Goal: Obtain resource: Obtain resource

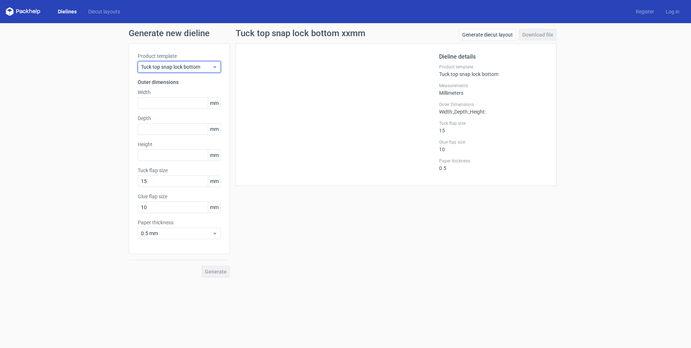
click at [178, 62] on div "Tuck top snap lock bottom" at bounding box center [179, 67] width 83 height 12
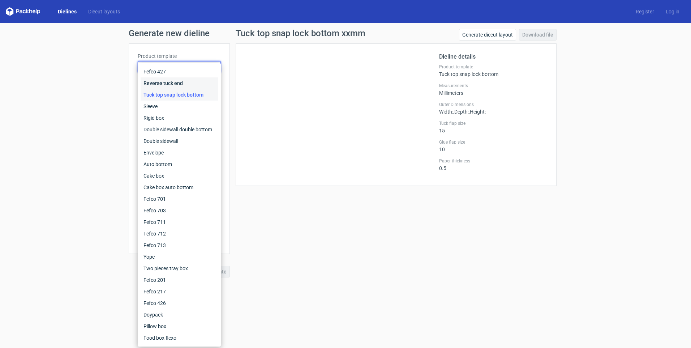
click at [169, 83] on div "Reverse tuck end" at bounding box center [179, 83] width 77 height 12
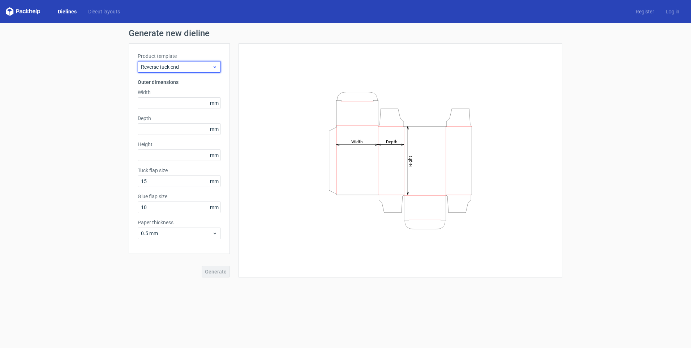
click at [159, 64] on span "Reverse tuck end" at bounding box center [176, 66] width 71 height 7
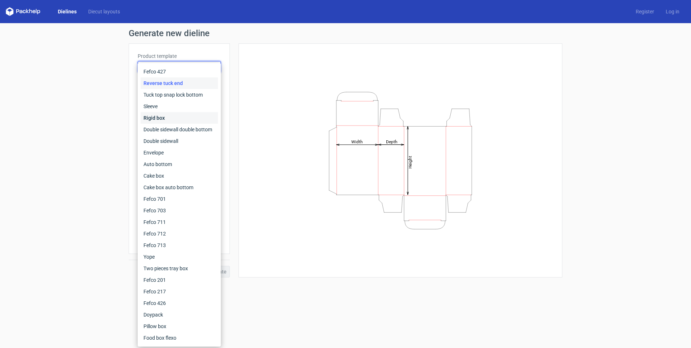
click at [157, 119] on div "Rigid box" at bounding box center [179, 118] width 77 height 12
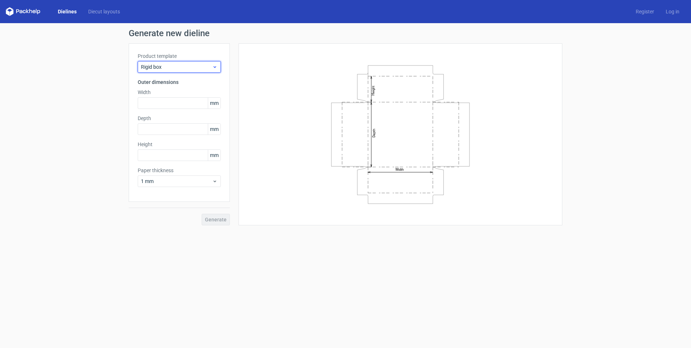
click at [170, 68] on span "Rigid box" at bounding box center [176, 66] width 71 height 7
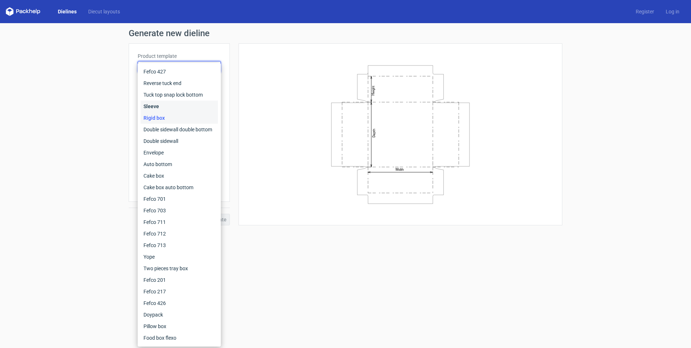
click at [158, 106] on div "Sleeve" at bounding box center [179, 106] width 77 height 12
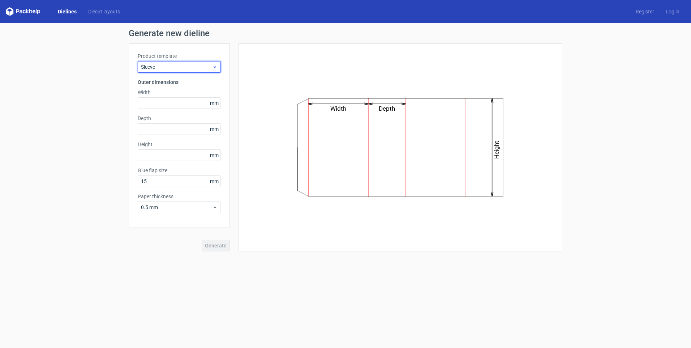
click at [172, 67] on span "Sleeve" at bounding box center [176, 66] width 71 height 7
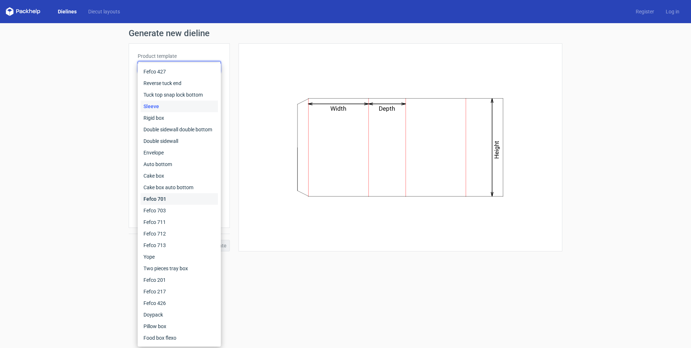
click at [160, 200] on div "Fefco 701" at bounding box center [179, 199] width 77 height 12
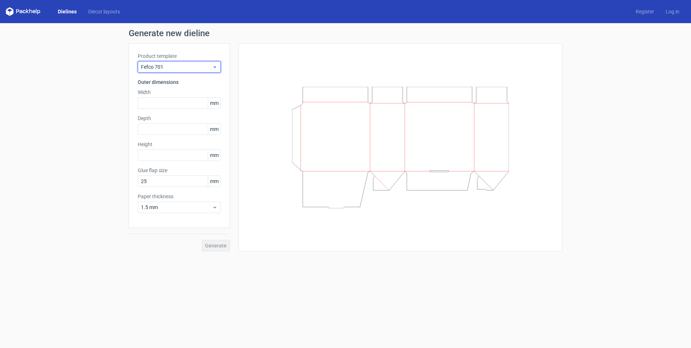
click at [159, 67] on span "Fefco 701" at bounding box center [176, 66] width 71 height 7
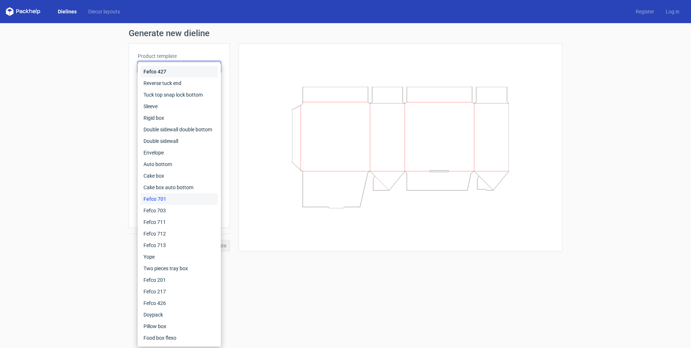
click at [162, 73] on div "Fefco 427" at bounding box center [179, 72] width 77 height 12
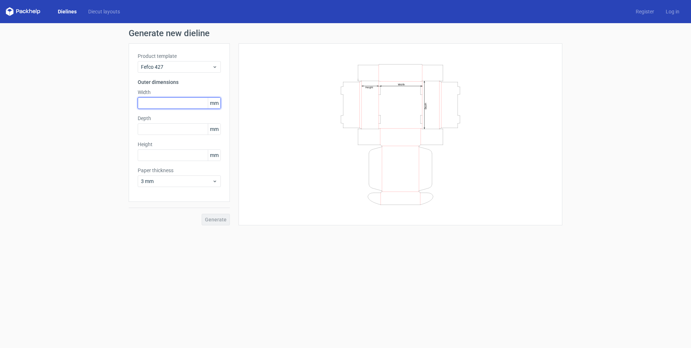
click at [151, 107] on input "text" at bounding box center [179, 103] width 83 height 12
click at [158, 182] on span "3 mm" at bounding box center [176, 180] width 71 height 7
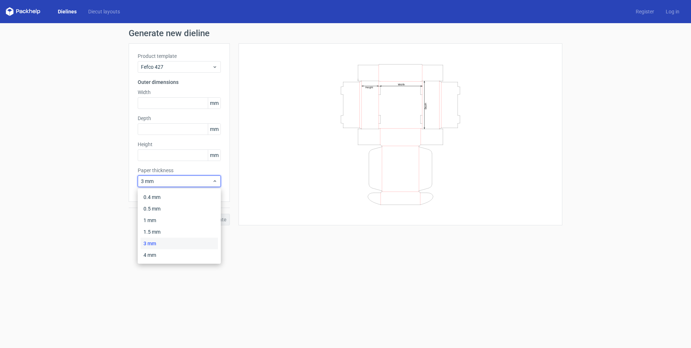
click at [186, 86] on div "Product template Fefco 427 Outer dimensions Width mm Depth mm Height mm Paper t…" at bounding box center [179, 122] width 101 height 158
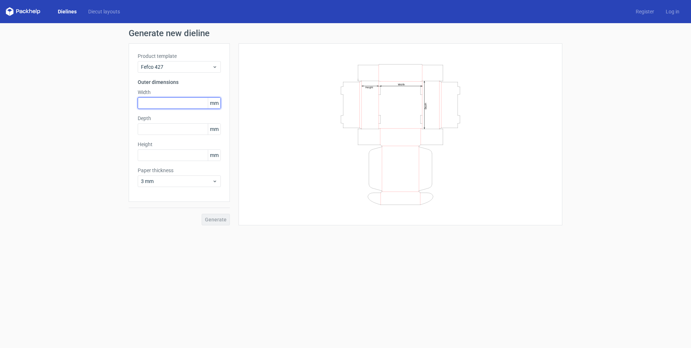
click at [151, 99] on input "text" at bounding box center [179, 103] width 83 height 12
click at [182, 64] on span "Fefco 427" at bounding box center [176, 66] width 71 height 7
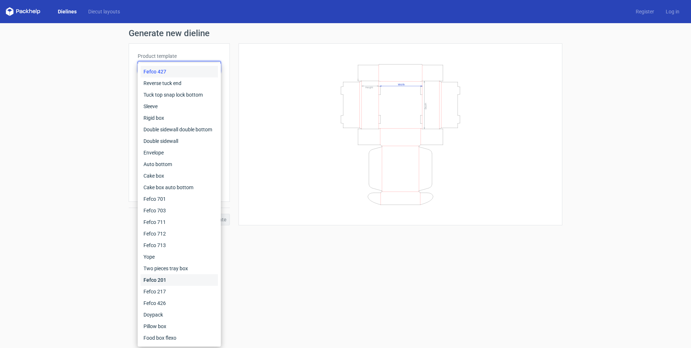
click at [169, 280] on div "Fefco 201" at bounding box center [179, 280] width 77 height 12
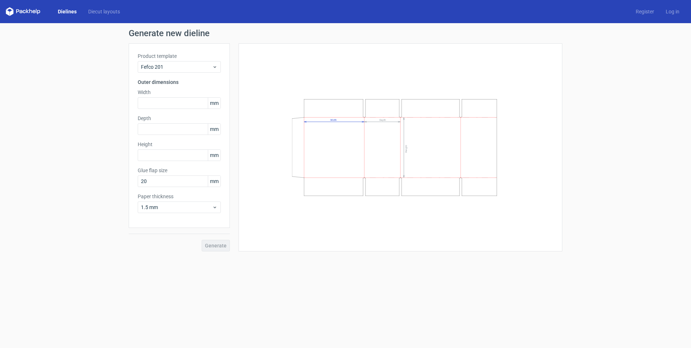
click at [175, 61] on div "Product template Fefco 201" at bounding box center [179, 62] width 83 height 20
click at [168, 62] on div "Fefco 201" at bounding box center [179, 67] width 83 height 12
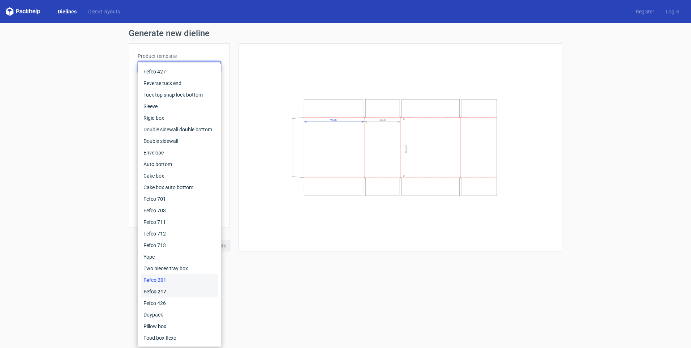
click at [160, 291] on div "Fefco 217" at bounding box center [179, 291] width 77 height 12
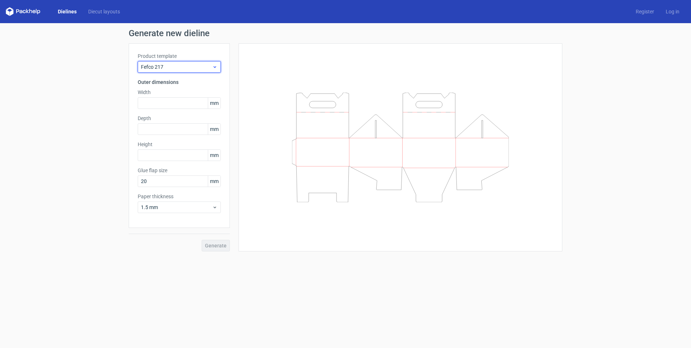
click at [185, 70] on span "Fefco 217" at bounding box center [176, 66] width 71 height 7
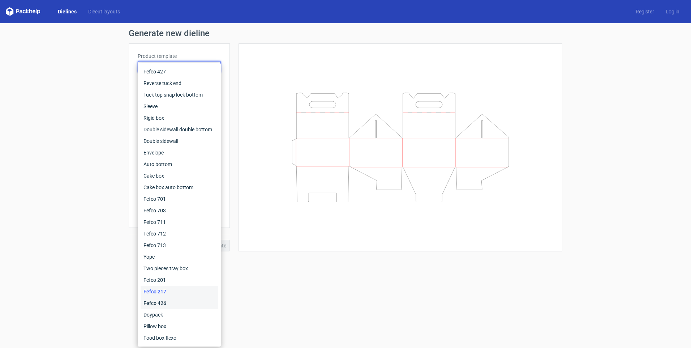
click at [155, 303] on div "Fefco 426" at bounding box center [179, 303] width 77 height 12
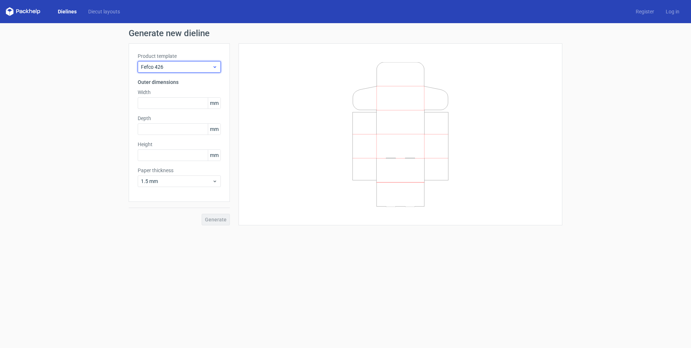
click at [147, 67] on span "Fefco 426" at bounding box center [176, 66] width 71 height 7
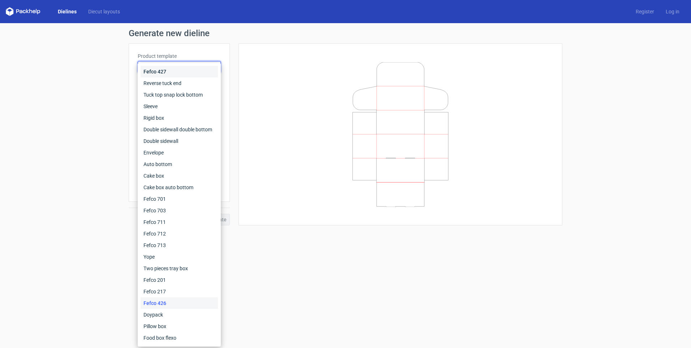
click at [157, 74] on div "Fefco 427" at bounding box center [179, 72] width 77 height 12
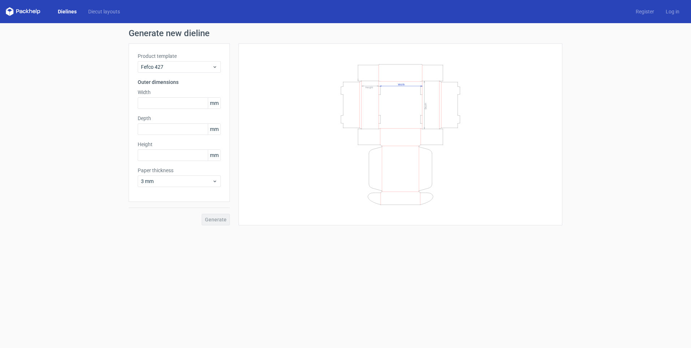
click at [155, 97] on div "Width mm" at bounding box center [179, 99] width 83 height 20
click at [150, 104] on input "text" at bounding box center [179, 103] width 83 height 12
type input "150"
click at [153, 130] on input "text" at bounding box center [179, 129] width 83 height 12
type input "100"
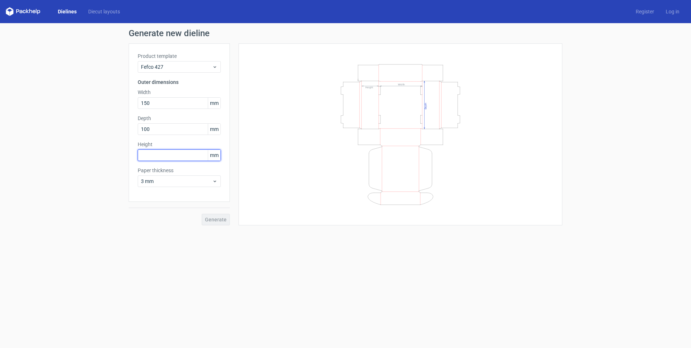
click at [154, 158] on input "text" at bounding box center [179, 155] width 83 height 12
type input "80"
click at [156, 185] on div "3 mm" at bounding box center [179, 181] width 83 height 12
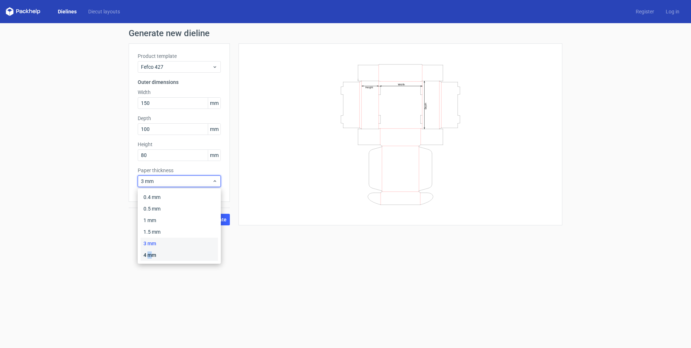
click at [147, 253] on div "4 mm" at bounding box center [179, 255] width 77 height 12
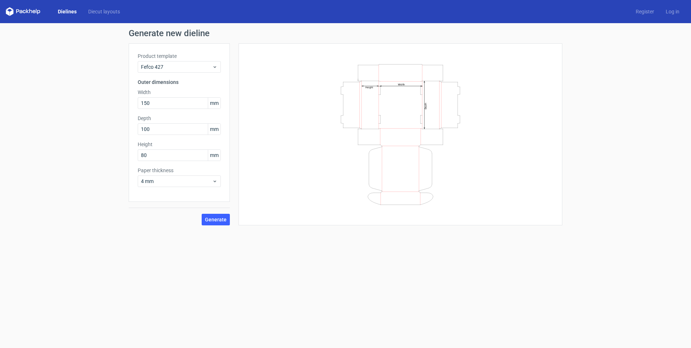
click at [221, 250] on form "Generate new dieline Product template Fefco 427 Outer dimensions Width 150 mm D…" at bounding box center [345, 185] width 691 height 324
click at [211, 221] on span "Generate" at bounding box center [216, 219] width 22 height 5
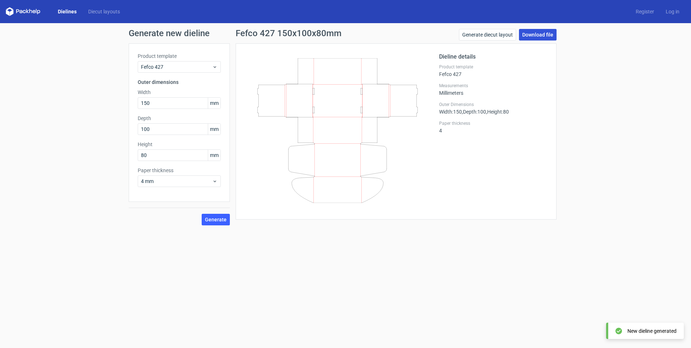
click at [540, 36] on link "Download file" at bounding box center [538, 35] width 38 height 12
